Goal: Navigation & Orientation: Find specific page/section

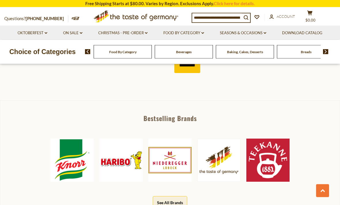
scroll to position [258, 0]
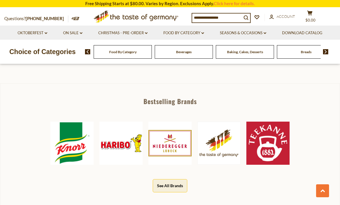
click at [221, 139] on img at bounding box center [218, 143] width 43 height 43
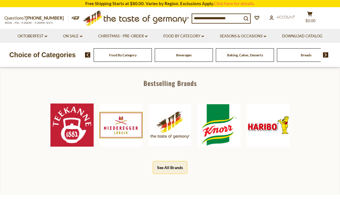
click at [69, 125] on img at bounding box center [71, 125] width 43 height 43
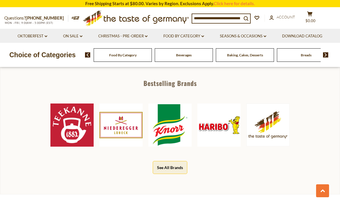
click at [99, 129] on img at bounding box center [120, 125] width 43 height 43
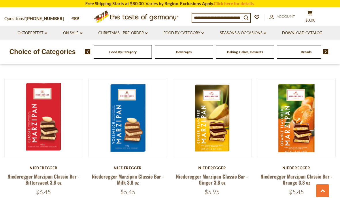
scroll to position [291, 0]
